Goal: Task Accomplishment & Management: Manage account settings

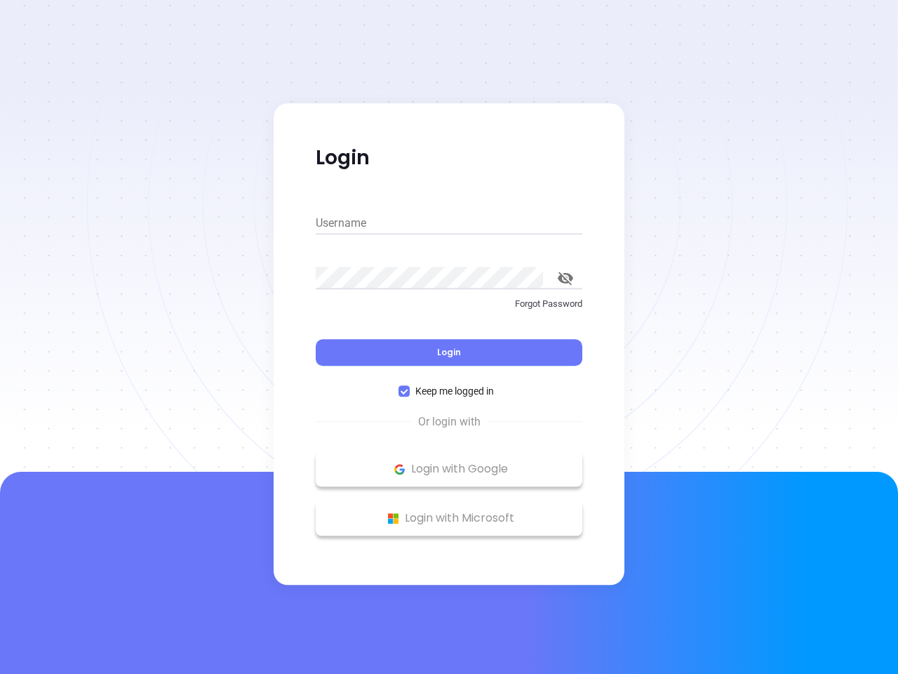
click at [449, 337] on div "Login" at bounding box center [449, 343] width 267 height 43
click at [449, 223] on input "Username" at bounding box center [449, 223] width 267 height 22
click at [565, 278] on icon "toggle password visibility" at bounding box center [565, 278] width 15 height 13
click at [449, 352] on span "Login" at bounding box center [449, 352] width 24 height 12
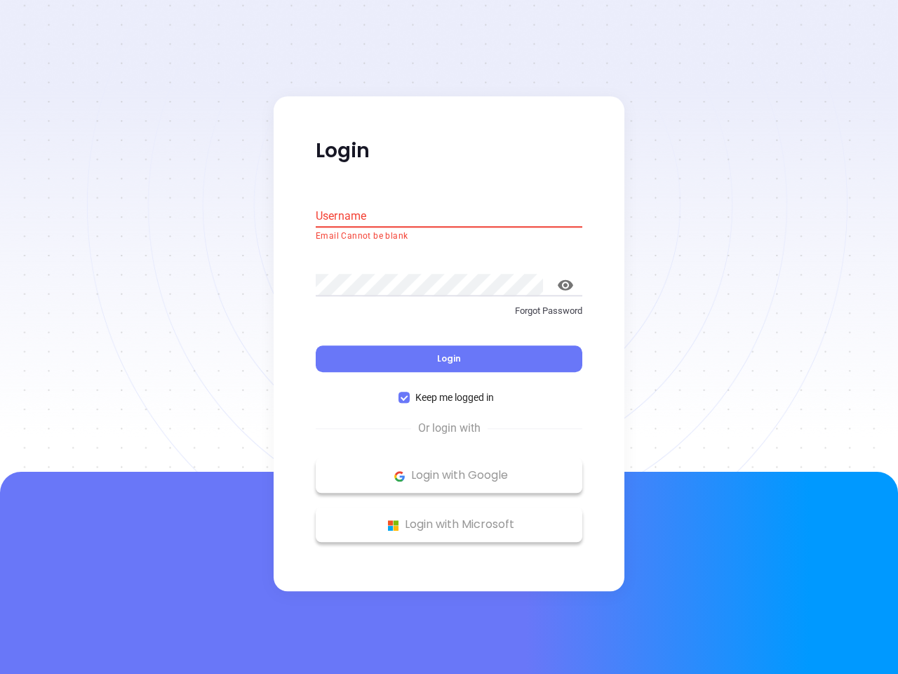
click at [449, 391] on span "Keep me logged in" at bounding box center [455, 397] width 90 height 15
click at [410, 392] on input "Keep me logged in" at bounding box center [404, 397] width 11 height 11
checkbox input "false"
click at [449, 469] on p "Login with Google" at bounding box center [449, 475] width 253 height 21
click at [449, 518] on p "Login with Microsoft" at bounding box center [449, 524] width 253 height 21
